Goal: Task Accomplishment & Management: Complete application form

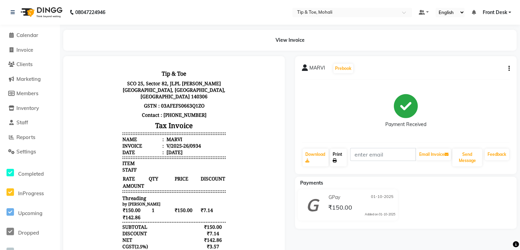
click at [339, 150] on link "Print" at bounding box center [338, 157] width 17 height 18
drag, startPoint x: 293, startPoint y: 85, endPoint x: 393, endPoint y: 97, distance: 100.3
click at [393, 97] on div "MARVI Prebook Payment Received Download Print Email Invoice Send Message Feedba…" at bounding box center [406, 201] width 232 height 290
click at [25, 50] on span "Invoice" at bounding box center [24, 50] width 17 height 7
select select "5835"
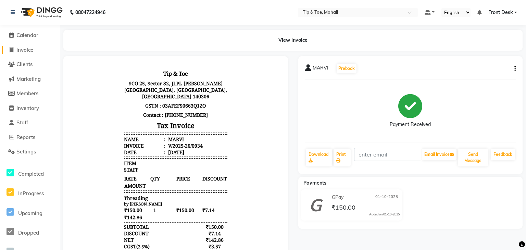
select select "service"
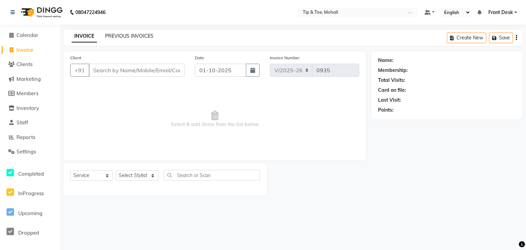
click at [132, 38] on link "PREVIOUS INVOICES" at bounding box center [129, 36] width 48 height 6
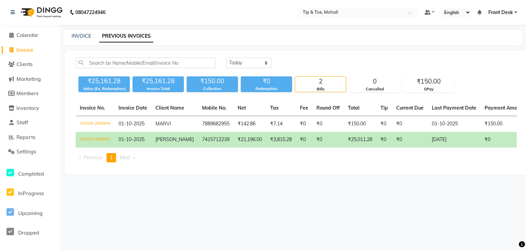
click at [193, 209] on div "08047224946 Select Location × Tip & Toe, Mohali Default Panel My Panel English …" at bounding box center [263, 125] width 526 height 250
click at [77, 35] on link "INVOICE" at bounding box center [82, 36] width 20 height 6
select select "service"
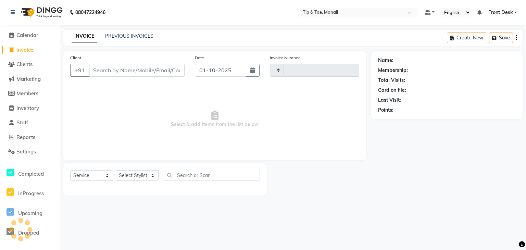
type input "0935"
select select "5835"
click at [140, 36] on link "PREVIOUS INVOICES" at bounding box center [129, 36] width 48 height 6
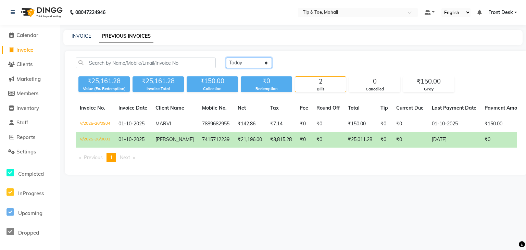
click at [250, 63] on select "[DATE] [DATE] Custom Range" at bounding box center [249, 62] width 46 height 11
click at [221, 14] on nav "08047224946 Select Location × Tip & Toe, Mohali Default Panel My Panel English …" at bounding box center [263, 12] width 526 height 25
click at [198, 141] on td "7415712239" at bounding box center [216, 140] width 36 height 16
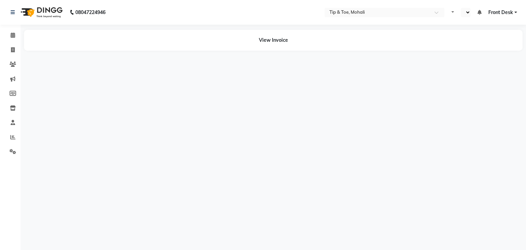
select select "en"
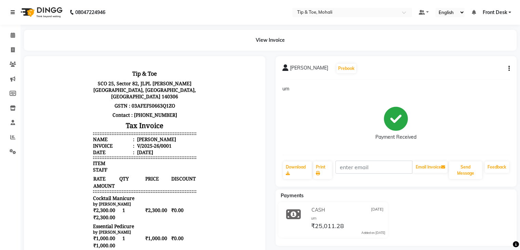
click at [14, 11] on icon at bounding box center [13, 12] width 4 height 5
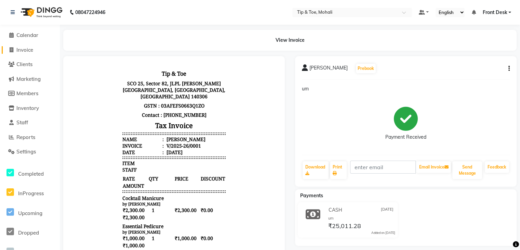
click at [22, 52] on span "Invoice" at bounding box center [24, 50] width 17 height 7
select select "service"
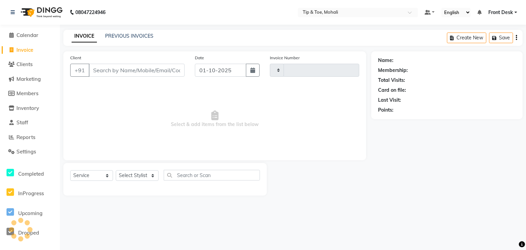
type input "0935"
select select "5835"
click at [131, 37] on link "PREVIOUS INVOICES" at bounding box center [129, 36] width 48 height 6
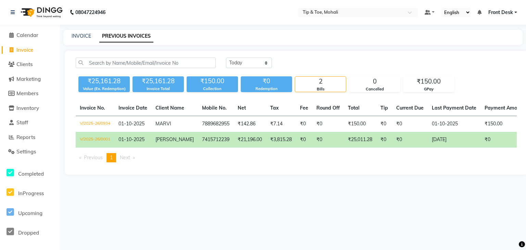
click at [281, 203] on div "08047224946 Select Location × Tip & Toe, Mohali Default Panel My Panel English …" at bounding box center [263, 125] width 526 height 250
drag, startPoint x: 313, startPoint y: 180, endPoint x: 295, endPoint y: 140, distance: 44.0
click at [295, 140] on main "INVOICE PREVIOUS INVOICES [DATE] [DATE] Custom Range ₹25,161.28 Value (Ex. Rede…" at bounding box center [293, 107] width 466 height 155
click at [296, 140] on td "₹0" at bounding box center [304, 140] width 16 height 16
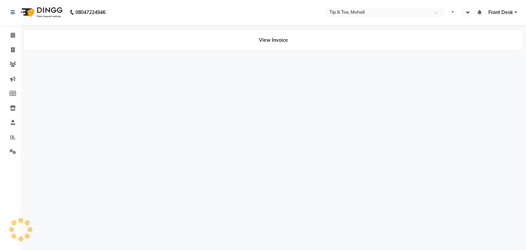
select select "en"
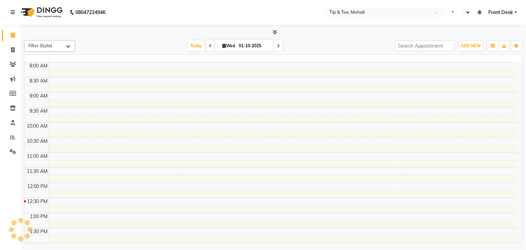
select select "en"
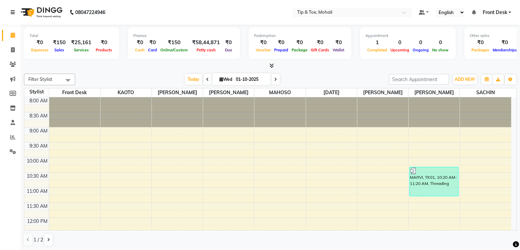
click at [11, 12] on icon at bounding box center [13, 12] width 4 height 5
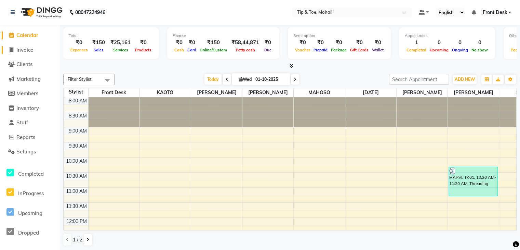
click at [22, 49] on span "Invoice" at bounding box center [24, 50] width 17 height 7
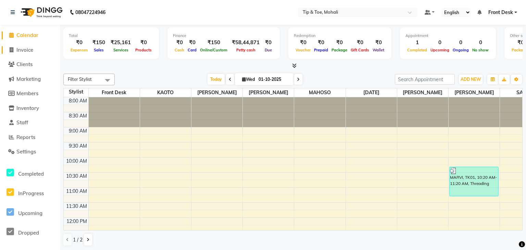
select select "service"
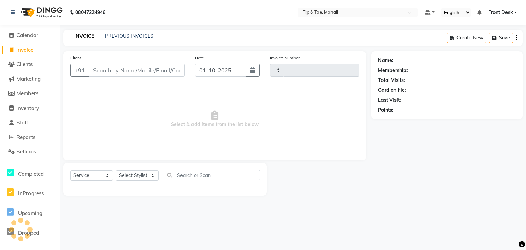
type input "0935"
select select "5835"
click at [126, 39] on link "PREVIOUS INVOICES" at bounding box center [129, 36] width 48 height 6
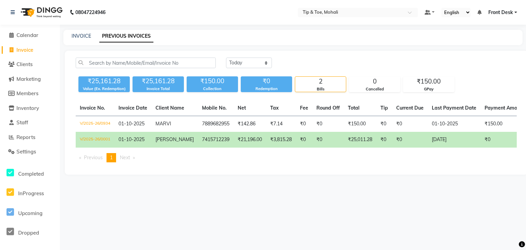
select select "service"
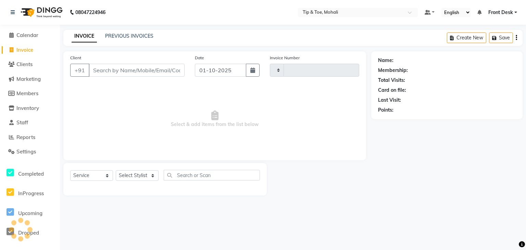
type input "0935"
select select "5835"
click at [128, 36] on link "PREVIOUS INVOICES" at bounding box center [129, 36] width 48 height 6
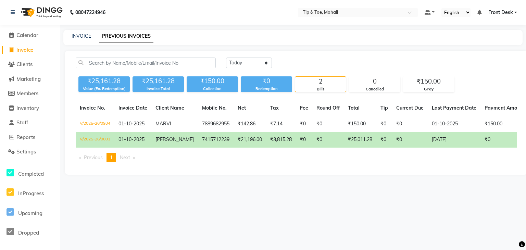
drag, startPoint x: 169, startPoint y: 138, endPoint x: 212, endPoint y: 180, distance: 60.2
click at [212, 180] on main "INVOICE PREVIOUS INVOICES Today Yesterday Custom Range ₹25,161.28 Value (Ex. Re…" at bounding box center [293, 107] width 466 height 155
click at [86, 141] on td "V/2025-26/0001" at bounding box center [95, 140] width 39 height 16
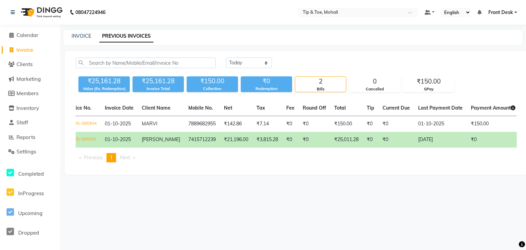
click at [504, 107] on span "Payment Amount" at bounding box center [492, 108] width 44 height 6
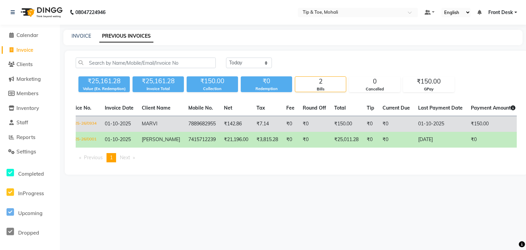
click at [493, 121] on td "₹150.00" at bounding box center [492, 124] width 53 height 16
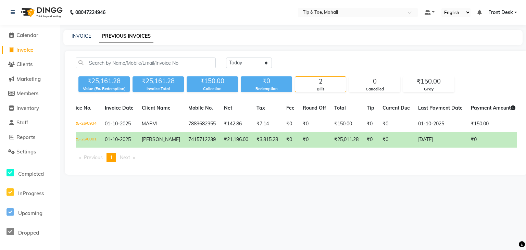
scroll to position [0, 0]
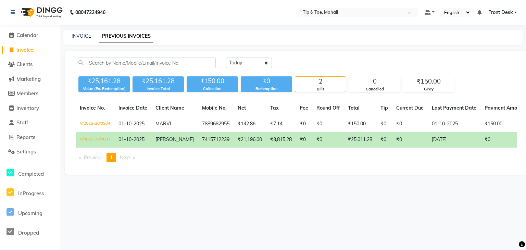
click at [124, 85] on div "₹25,161.28" at bounding box center [103, 81] width 51 height 10
click at [166, 141] on span "[PERSON_NAME]" at bounding box center [174, 139] width 38 height 6
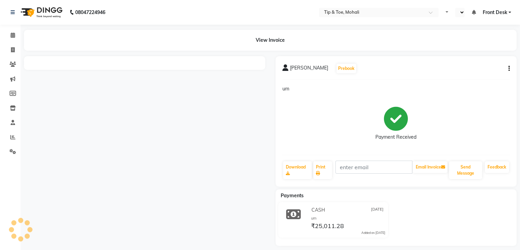
select select "en"
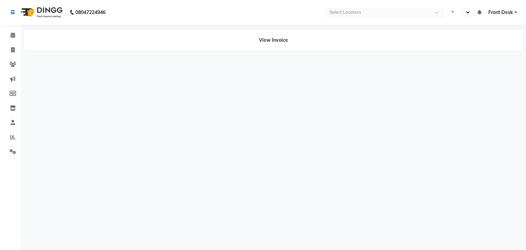
select select "en"
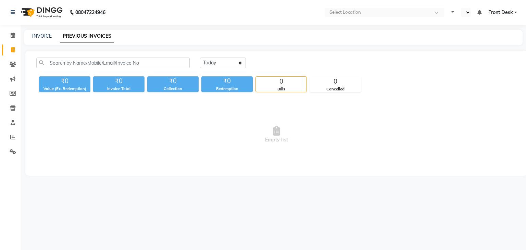
select select "en"
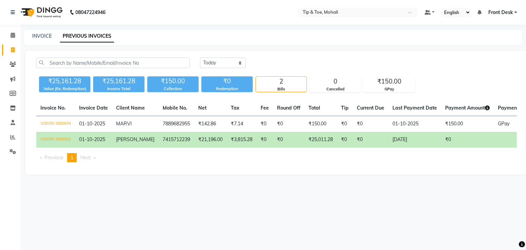
click at [129, 79] on div "₹25,161.28" at bounding box center [118, 81] width 51 height 10
click at [71, 84] on div "₹25,161.28" at bounding box center [64, 81] width 51 height 10
click at [238, 59] on select "Today Yesterday Custom Range" at bounding box center [223, 62] width 46 height 11
click at [200, 57] on select "Today Yesterday Custom Range" at bounding box center [223, 62] width 46 height 11
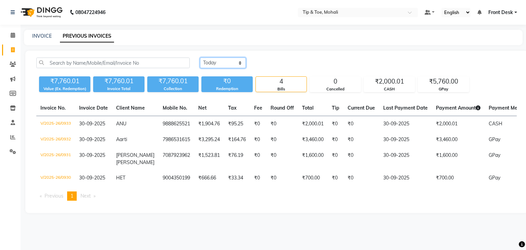
click at [235, 62] on select "Today Yesterday Custom Range" at bounding box center [223, 62] width 46 height 11
select select "today"
click at [200, 57] on select "Today Yesterday Custom Range" at bounding box center [223, 62] width 46 height 11
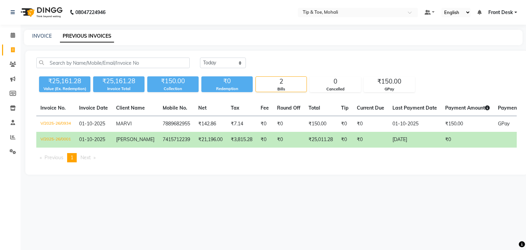
click at [199, 195] on div "08047224946 Select Location × Tip & Toe, Mohali Default Panel My Panel English …" at bounding box center [263, 125] width 526 height 250
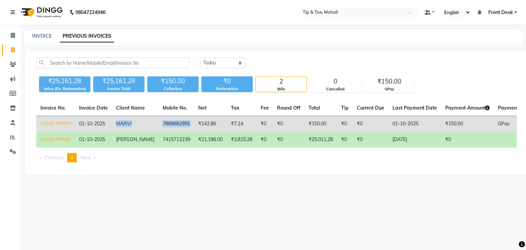
drag, startPoint x: 116, startPoint y: 125, endPoint x: 183, endPoint y: 125, distance: 67.4
click at [183, 125] on tr "V/2025-26/0934 01-10-2025 MARVI 7889682955 ₹142.86 ₹7.14 ₹0 ₹0 ₹150.00 ₹0 ₹0 01…" at bounding box center [324, 124] width 577 height 16
copy tr "MARVI 7889682955"
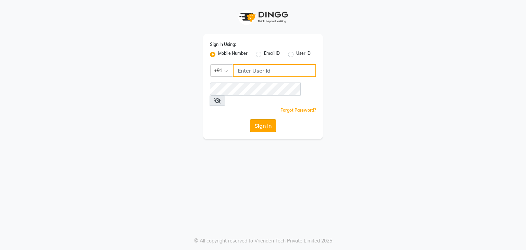
type input "8988288988"
click at [259, 119] on button "Sign In" at bounding box center [263, 125] width 26 height 13
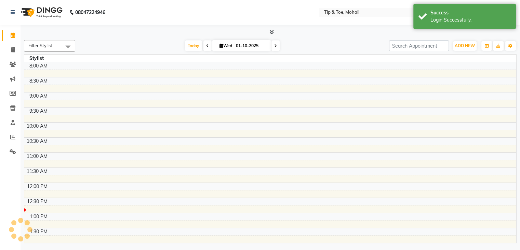
select select "en"
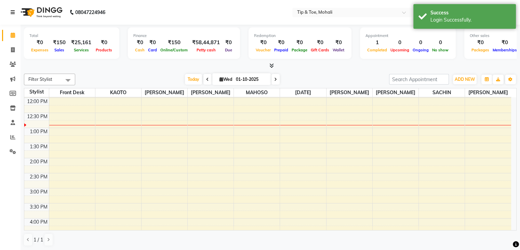
click at [11, 13] on icon at bounding box center [13, 12] width 4 height 5
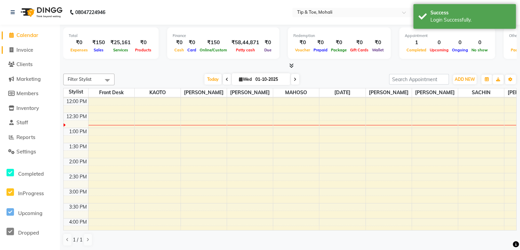
click at [30, 50] on span "Invoice" at bounding box center [24, 50] width 17 height 7
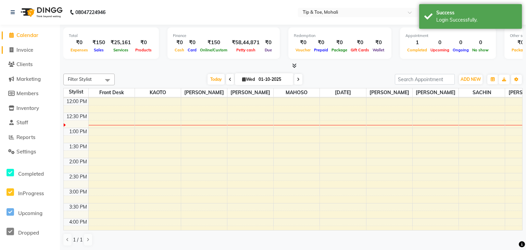
select select "service"
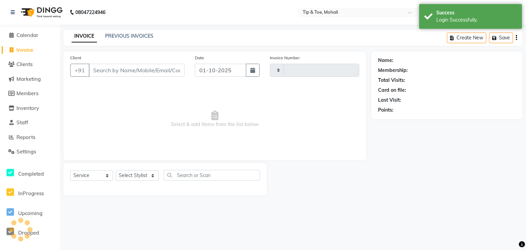
type input "0935"
select select "5835"
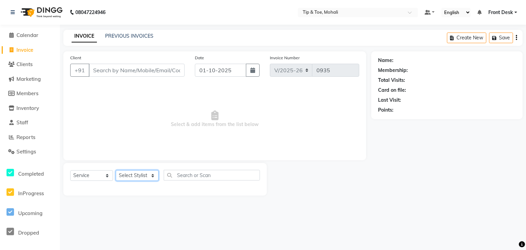
click at [144, 173] on select "Select Stylist Front Desk KAOTO KOMAL MAHOSO MONISH NICK RAJA RAJVEER SACHIN SAM" at bounding box center [137, 175] width 43 height 11
select select "90381"
click at [116, 170] on select "Select Stylist Front Desk KAOTO KOMAL MAHOSO MONISH NICK RAJA RAJVEER SACHIN SAM" at bounding box center [137, 175] width 43 height 11
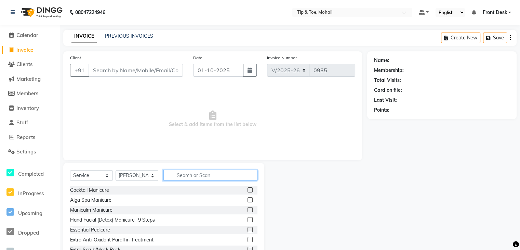
click at [185, 174] on input "text" at bounding box center [211, 175] width 94 height 11
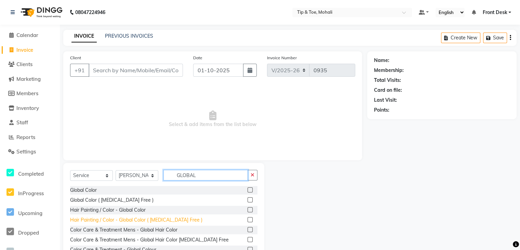
type input "GLOBAL"
click at [106, 221] on div "Hair Painting / Color - Global Color ( Ammonia Free )" at bounding box center [136, 219] width 132 height 7
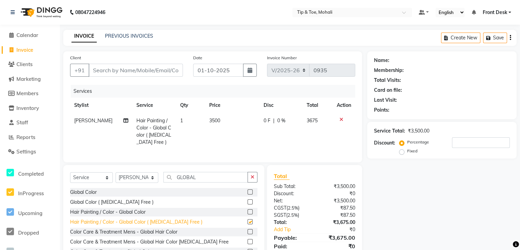
checkbox input "false"
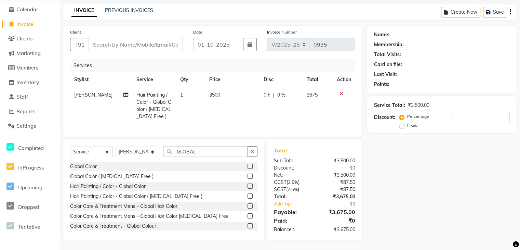
scroll to position [32, 0]
click at [342, 91] on icon at bounding box center [342, 93] width 4 height 5
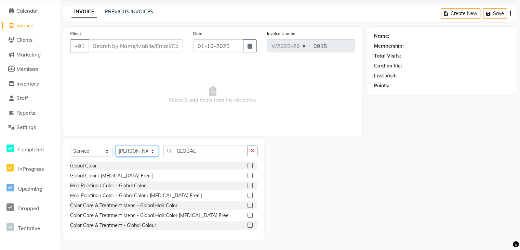
click at [144, 149] on select "Select Stylist Front Desk KAOTO KOMAL MAHOSO MONISH NICK RAJA RAJVEER SACHIN SAM" at bounding box center [137, 151] width 43 height 11
select select "83592"
click at [116, 146] on select "Select Stylist Front Desk KAOTO KOMAL MAHOSO MONISH NICK RAJA RAJVEER SACHIN SAM" at bounding box center [137, 151] width 43 height 11
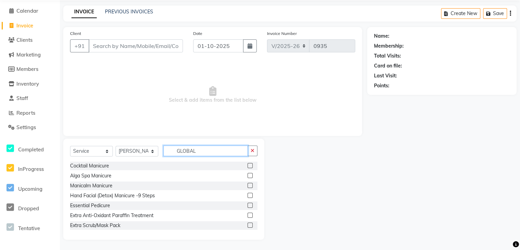
click at [206, 153] on input "GLOBAL" at bounding box center [206, 150] width 85 height 11
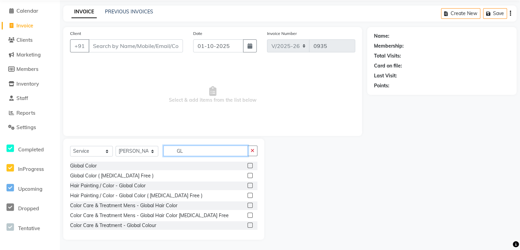
type input "G"
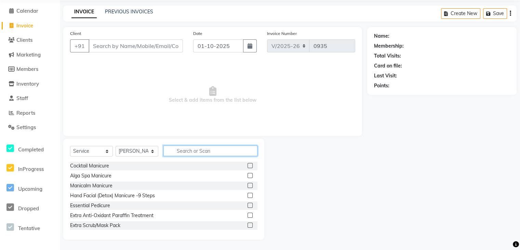
type input "W"
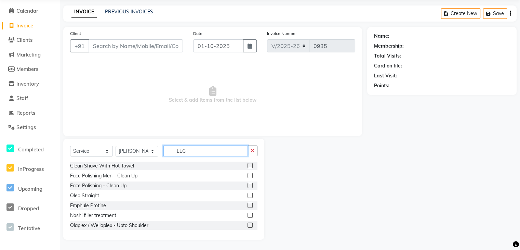
scroll to position [6, 0]
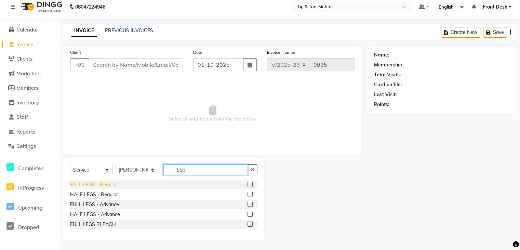
type input "LEG"
click at [90, 184] on div "FULL LEGS - Regular" at bounding box center [93, 184] width 47 height 7
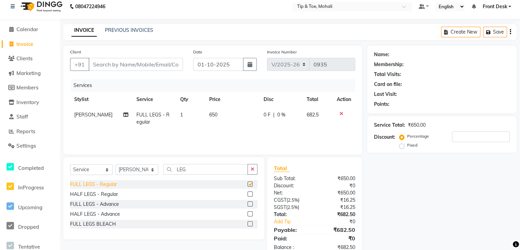
checkbox input "false"
click at [205, 166] on input "LEG" at bounding box center [206, 169] width 85 height 11
type input "L"
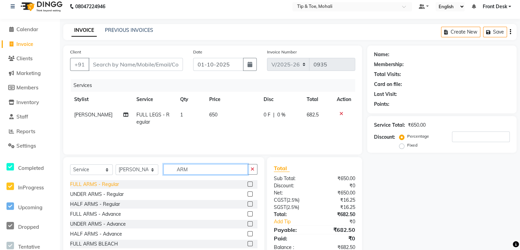
type input "ARM"
click at [96, 185] on div "FULL ARMS - Regular" at bounding box center [94, 184] width 49 height 7
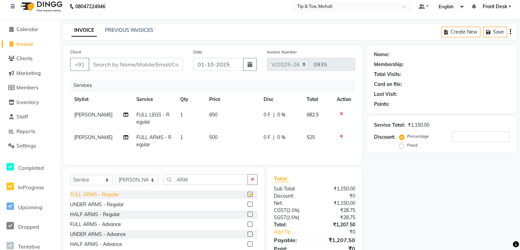
checkbox input "false"
click at [83, 207] on div "UNDER ARMS - Regular" at bounding box center [97, 203] width 54 height 7
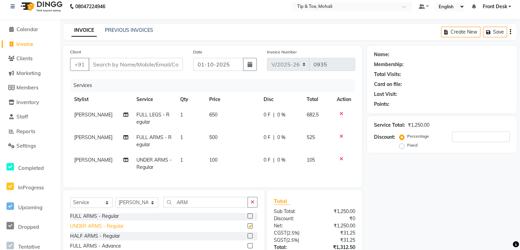
checkbox input "false"
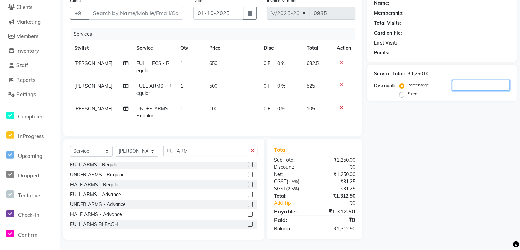
click at [465, 81] on input "number" at bounding box center [481, 85] width 58 height 11
click at [89, 204] on div "UNDER ARMS - Advance" at bounding box center [98, 204] width 56 height 7
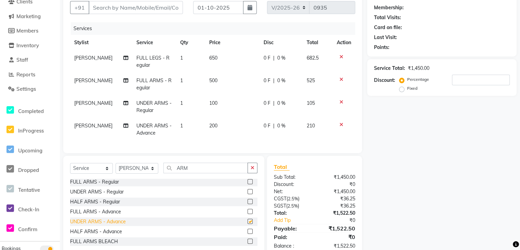
checkbox input "false"
click at [87, 215] on div "FULL ARMS - Advance" at bounding box center [95, 211] width 51 height 7
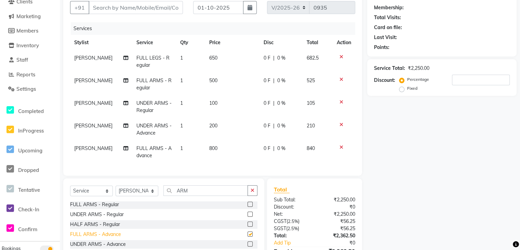
checkbox input "false"
click at [216, 195] on input "ARM" at bounding box center [206, 190] width 85 height 11
type input "A"
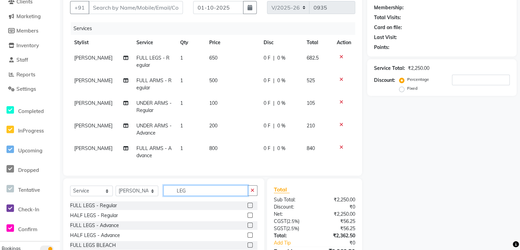
scroll to position [0, 0]
type input "LEG"
click at [94, 229] on div "FULL LEGS - Advance" at bounding box center [94, 225] width 49 height 7
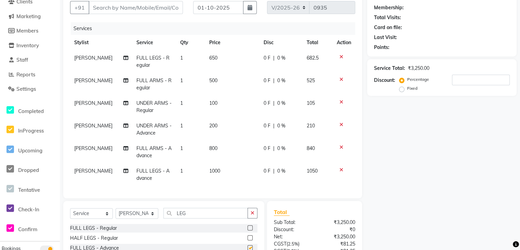
checkbox input "false"
click at [340, 103] on icon at bounding box center [342, 102] width 4 height 5
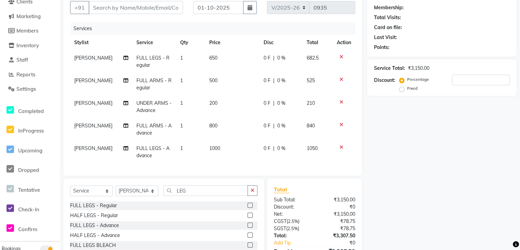
click at [342, 55] on icon at bounding box center [342, 56] width 4 height 5
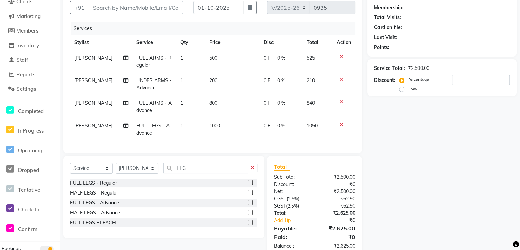
click at [342, 55] on icon at bounding box center [342, 56] width 4 height 5
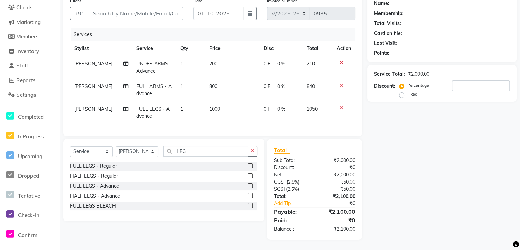
scroll to position [62, 0]
click at [342, 60] on icon at bounding box center [342, 62] width 4 height 5
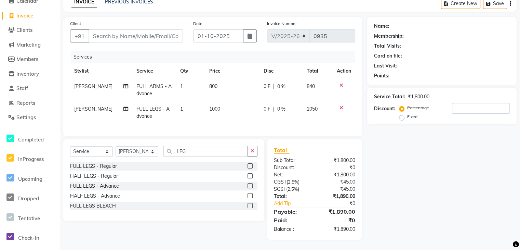
click at [340, 83] on icon at bounding box center [342, 85] width 4 height 5
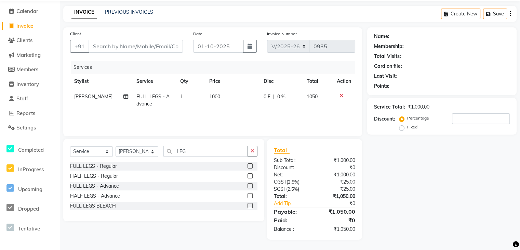
click at [341, 95] on icon at bounding box center [342, 95] width 4 height 5
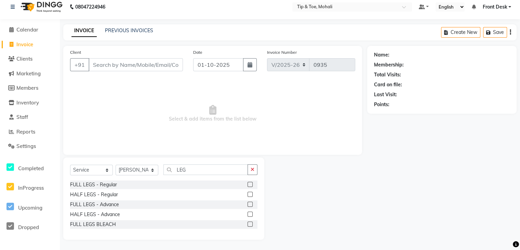
scroll to position [6, 0]
click at [140, 167] on select "Select Stylist Front Desk KAOTO KOMAL MAHOSO MONISH NICK RAJA RAJVEER SACHIN SAM" at bounding box center [137, 170] width 43 height 11
select select "61785"
click at [116, 165] on select "Select Stylist Front Desk KAOTO KOMAL MAHOSO MONISH NICK RAJA RAJVEER SACHIN SAM" at bounding box center [137, 170] width 43 height 11
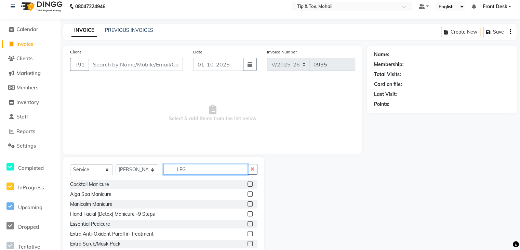
click at [195, 171] on input "LEG" at bounding box center [206, 169] width 85 height 11
type input "L"
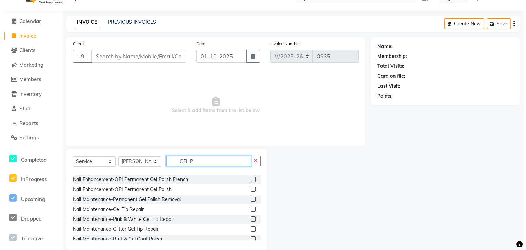
scroll to position [0, 0]
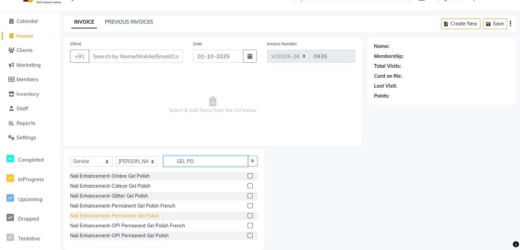
type input "GEL PO"
click at [129, 213] on div "Nail Enhancement-Permanent Gel Polish" at bounding box center [114, 215] width 89 height 7
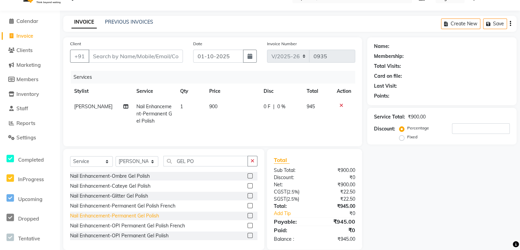
click at [129, 213] on div "Nail Enhancement-Permanent Gel Polish" at bounding box center [114, 215] width 89 height 7
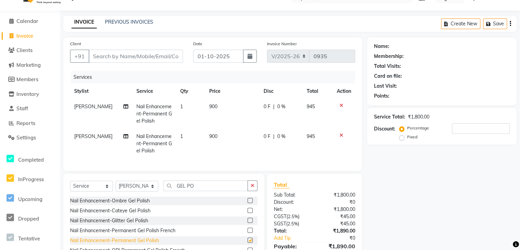
checkbox input "false"
click at [85, 134] on span "NICK" at bounding box center [93, 136] width 38 height 6
select select "61785"
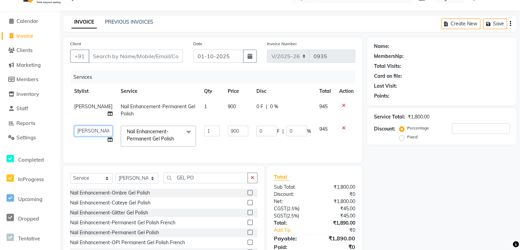
click at [92, 131] on select "Front Desk KAOTO KOMAL MAHOSO MONISH NICK RAJA RAJVEER SACHIN SAM" at bounding box center [93, 131] width 38 height 11
select select "40702"
click at [150, 55] on input "Client" at bounding box center [136, 56] width 94 height 13
type input "9"
type input "0"
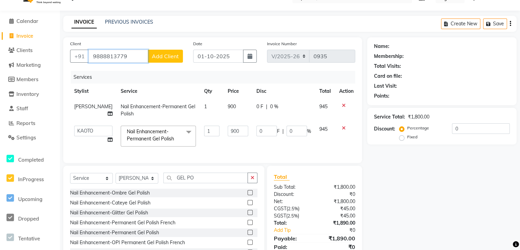
type input "9888813779"
click at [171, 56] on span "Add Client" at bounding box center [165, 56] width 27 height 7
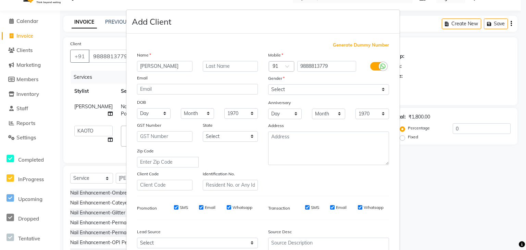
type input "BHUPINDER"
click at [288, 93] on select "Select Male Female Other Prefer Not To Say" at bounding box center [328, 89] width 121 height 11
select select "female"
click at [268, 85] on select "Select Male Female Other Prefer Not To Say" at bounding box center [328, 89] width 121 height 11
click at [199, 209] on input "Email" at bounding box center [201, 207] width 4 height 4
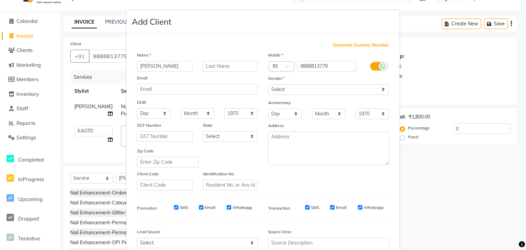
checkbox input "false"
click at [174, 209] on input "SMS" at bounding box center [176, 207] width 4 height 4
checkbox input "false"
click at [305, 209] on input "SMS" at bounding box center [307, 207] width 4 height 4
checkbox input "false"
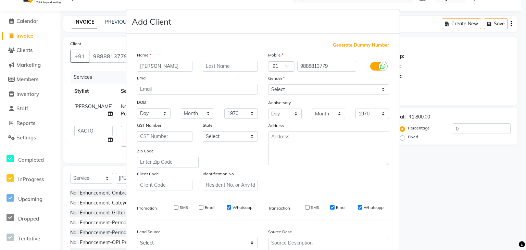
click at [330, 209] on input "Email" at bounding box center [332, 207] width 4 height 4
checkbox input "false"
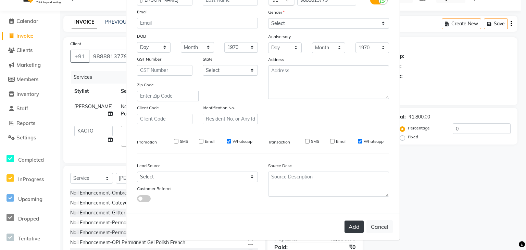
click at [352, 224] on button "Add" at bounding box center [353, 226] width 19 height 12
select select
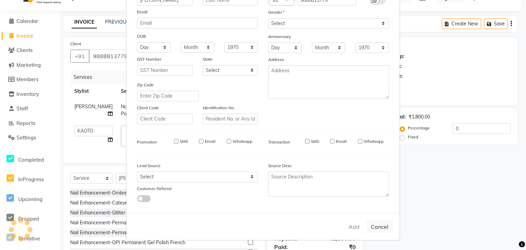
select select
checkbox input "false"
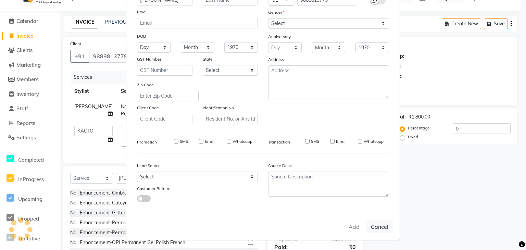
checkbox input "false"
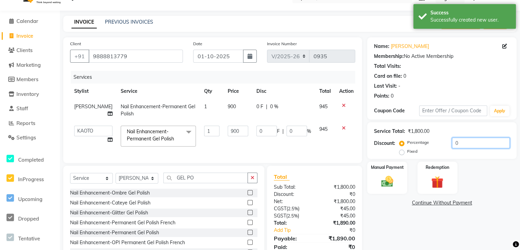
click at [462, 141] on input "0" at bounding box center [481, 143] width 58 height 11
type input "3"
type input "27"
type input "3"
type input "30"
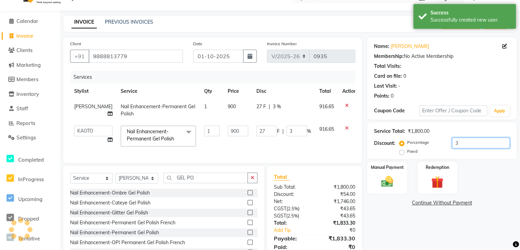
type input "270"
type input "30"
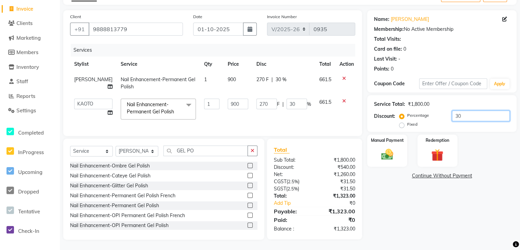
type input "3"
type input "27"
type input "3"
type input "0"
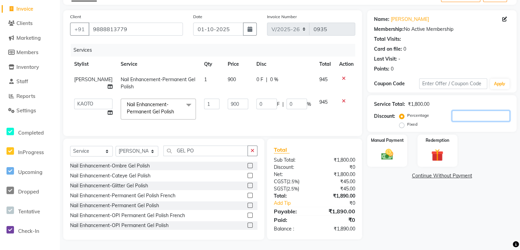
type input "3"
type input "27"
type input "3"
type input "31"
type input "279"
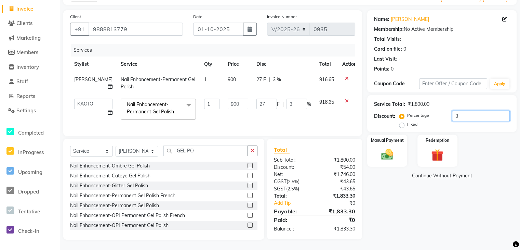
type input "31"
type input "31.2"
type input "280.8"
type input "31.2"
type input "31.21"
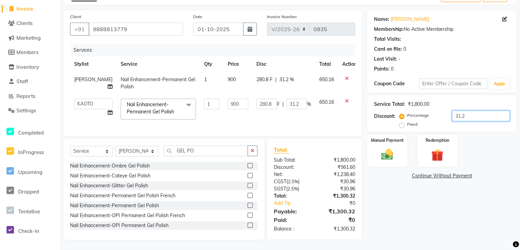
type input "280.89"
type input "31.21"
type input "31.216"
type input "280.94"
type input "31.22"
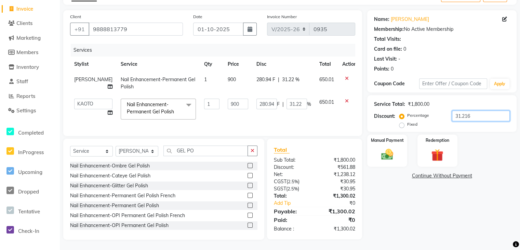
type input "31.2169"
type input "280.95"
type input "31.2169"
click at [386, 147] on img at bounding box center [387, 154] width 21 height 14
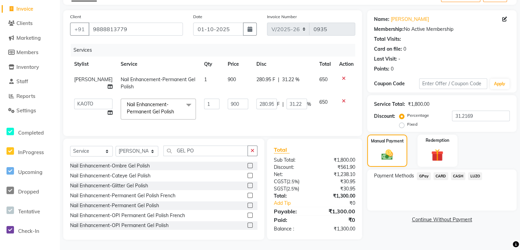
click at [458, 172] on span "CASH" at bounding box center [458, 176] width 15 height 8
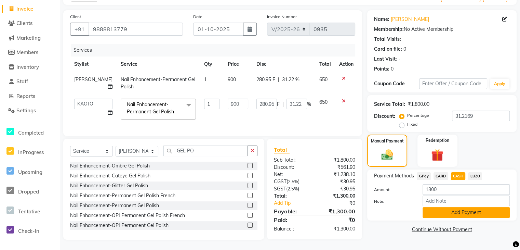
click at [457, 208] on button "Add Payment" at bounding box center [466, 212] width 87 height 11
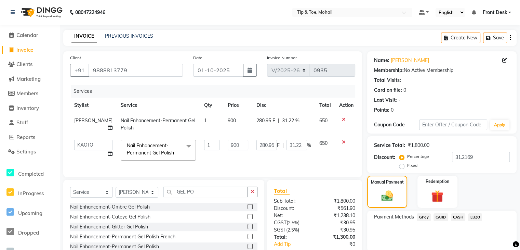
scroll to position [70, 0]
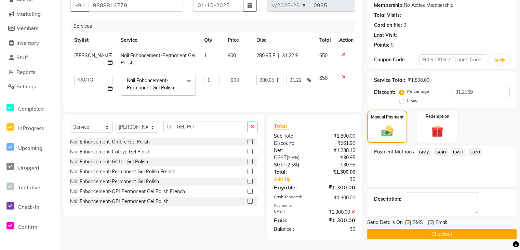
click at [442, 229] on button "Checkout" at bounding box center [442, 234] width 150 height 11
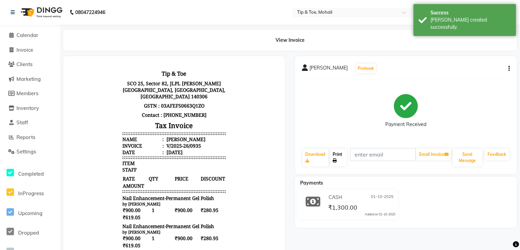
click at [341, 158] on link "Print" at bounding box center [338, 157] width 17 height 18
